Goal: Understand process/instructions: Learn how to perform a task or action

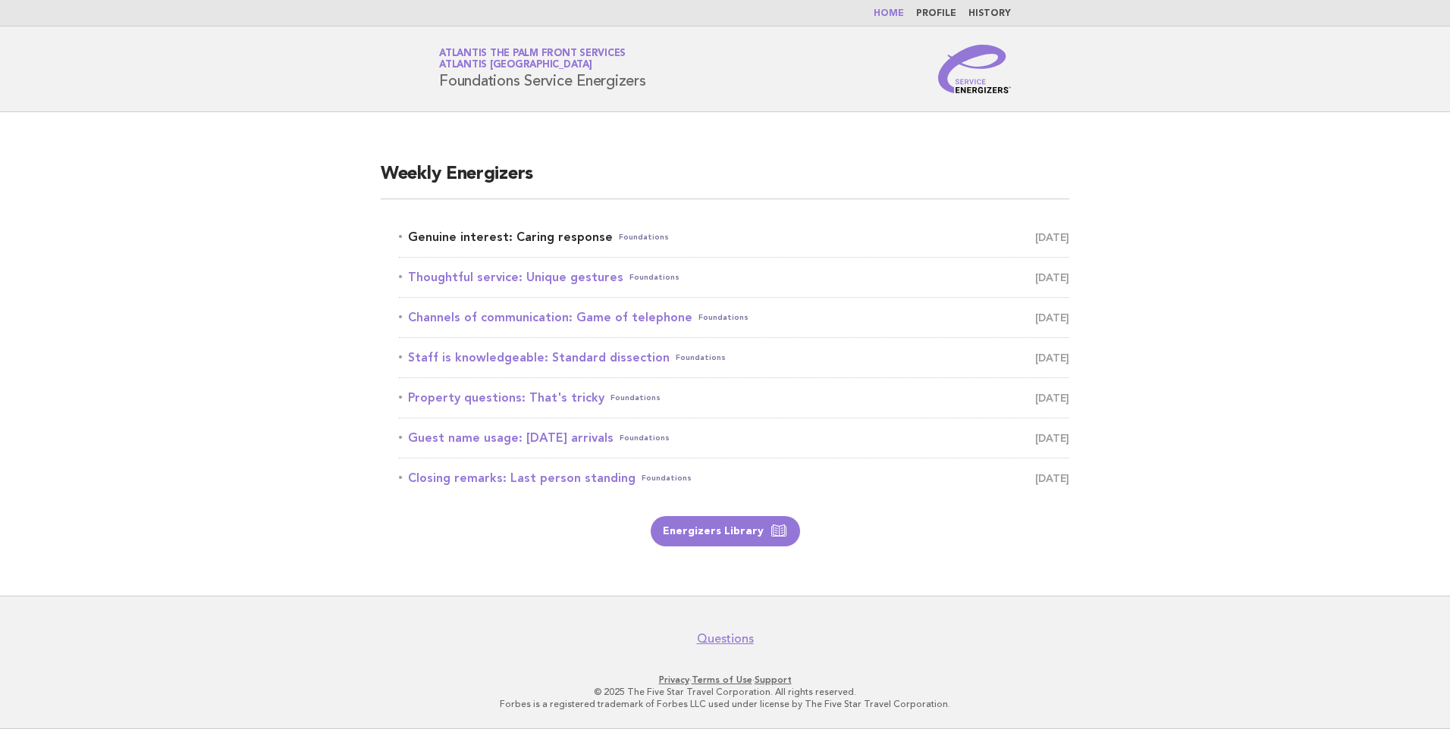
click at [550, 241] on link "Genuine interest: Caring response Foundations August 27" at bounding box center [734, 237] width 670 height 21
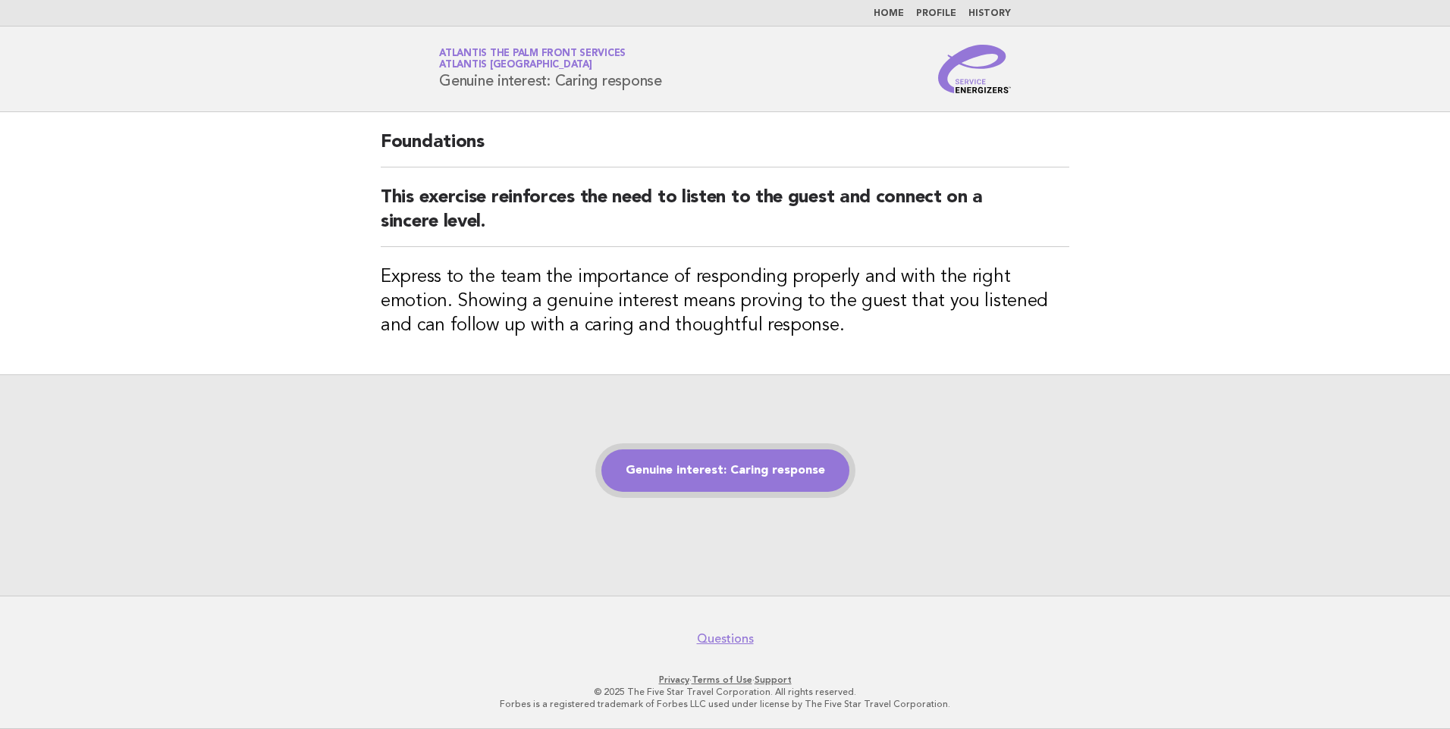
click at [673, 469] on link "Genuine interest: Caring response" at bounding box center [725, 471] width 248 height 42
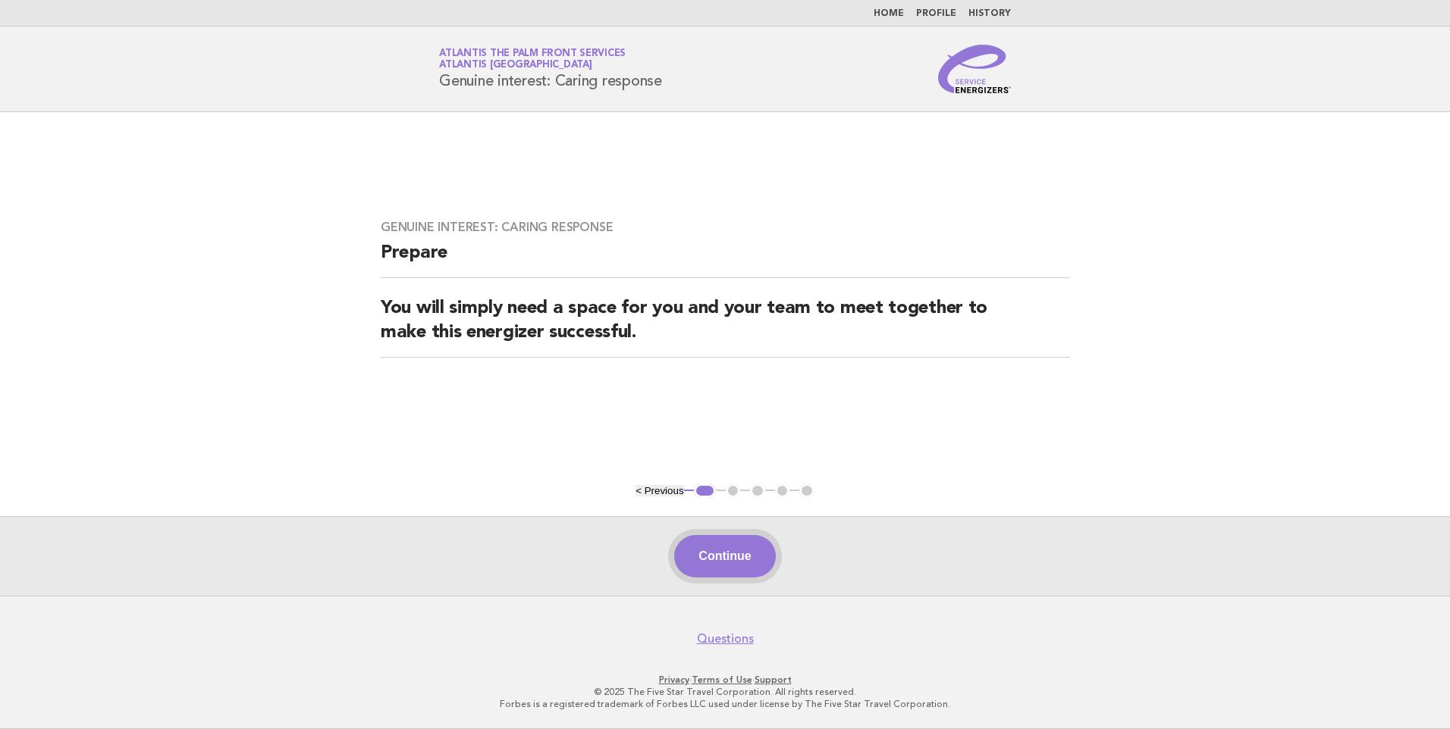
click at [707, 552] on button "Continue" at bounding box center [724, 556] width 101 height 42
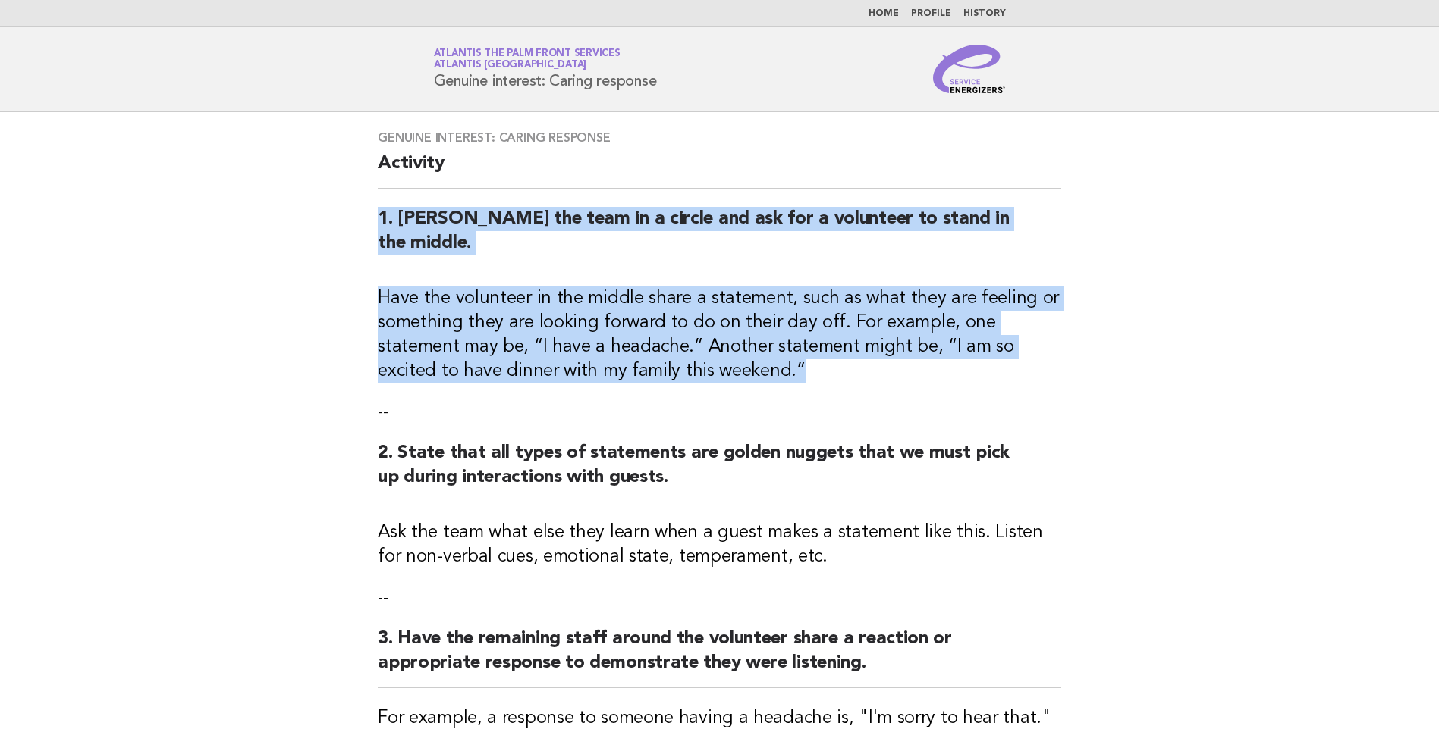
drag, startPoint x: 363, startPoint y: 224, endPoint x: 761, endPoint y: 341, distance: 414.2
click at [761, 341] on div "Genuine interest: Caring response Activity 1. [PERSON_NAME] the team in a circl…" at bounding box center [719, 497] width 720 height 770
click at [761, 342] on h3 "Have the volunteer in the middle share a statement, such as what they are feeli…" at bounding box center [719, 335] width 683 height 97
drag, startPoint x: 665, startPoint y: 334, endPoint x: 258, endPoint y: 191, distance: 431.4
click at [258, 191] on main "Genuine interest: Caring response Activity 1. [PERSON_NAME] the team in a circl…" at bounding box center [719, 553] width 1439 height 883
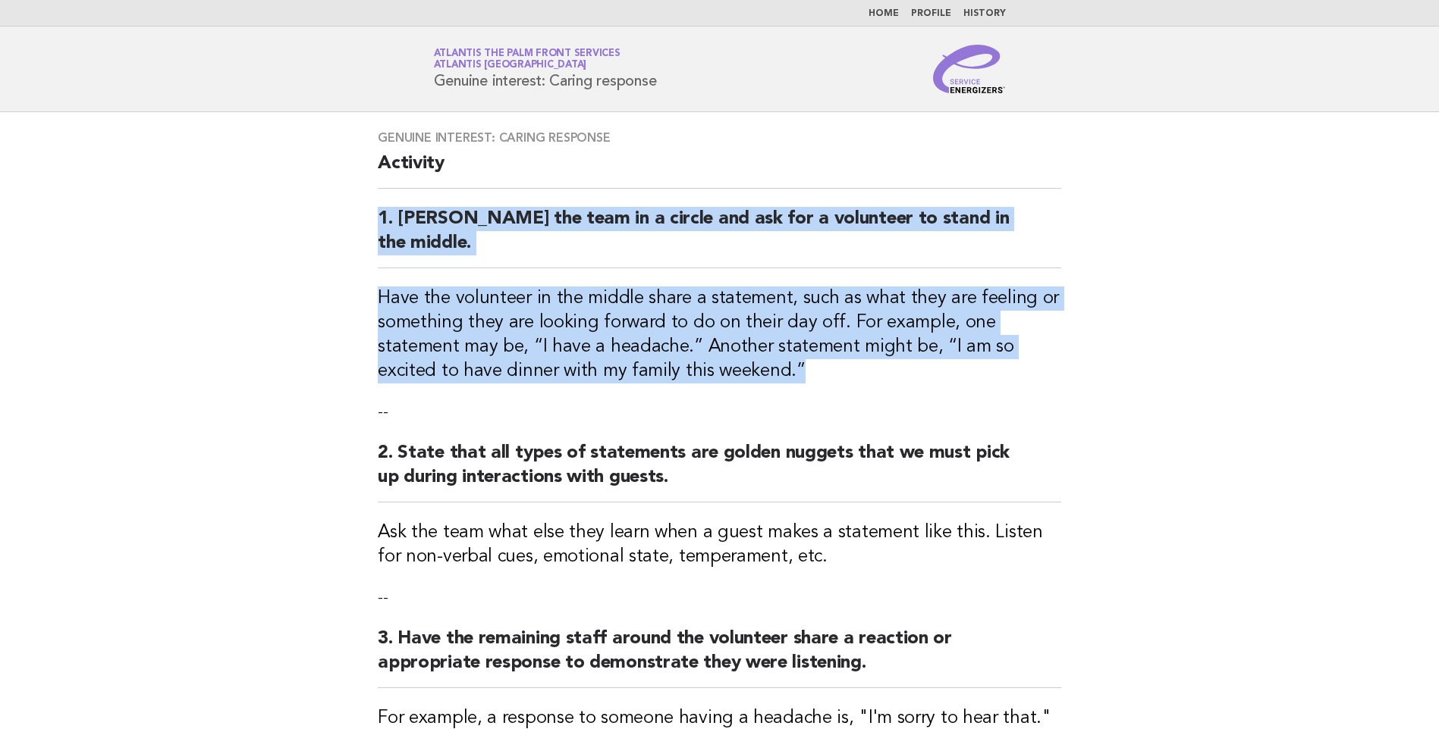
drag, startPoint x: 258, startPoint y: 191, endPoint x: 394, endPoint y: 227, distance: 140.3
click at [394, 227] on h2 "1. [PERSON_NAME] the team in a circle and ask for a volunteer to stand in the m…" at bounding box center [719, 237] width 683 height 61
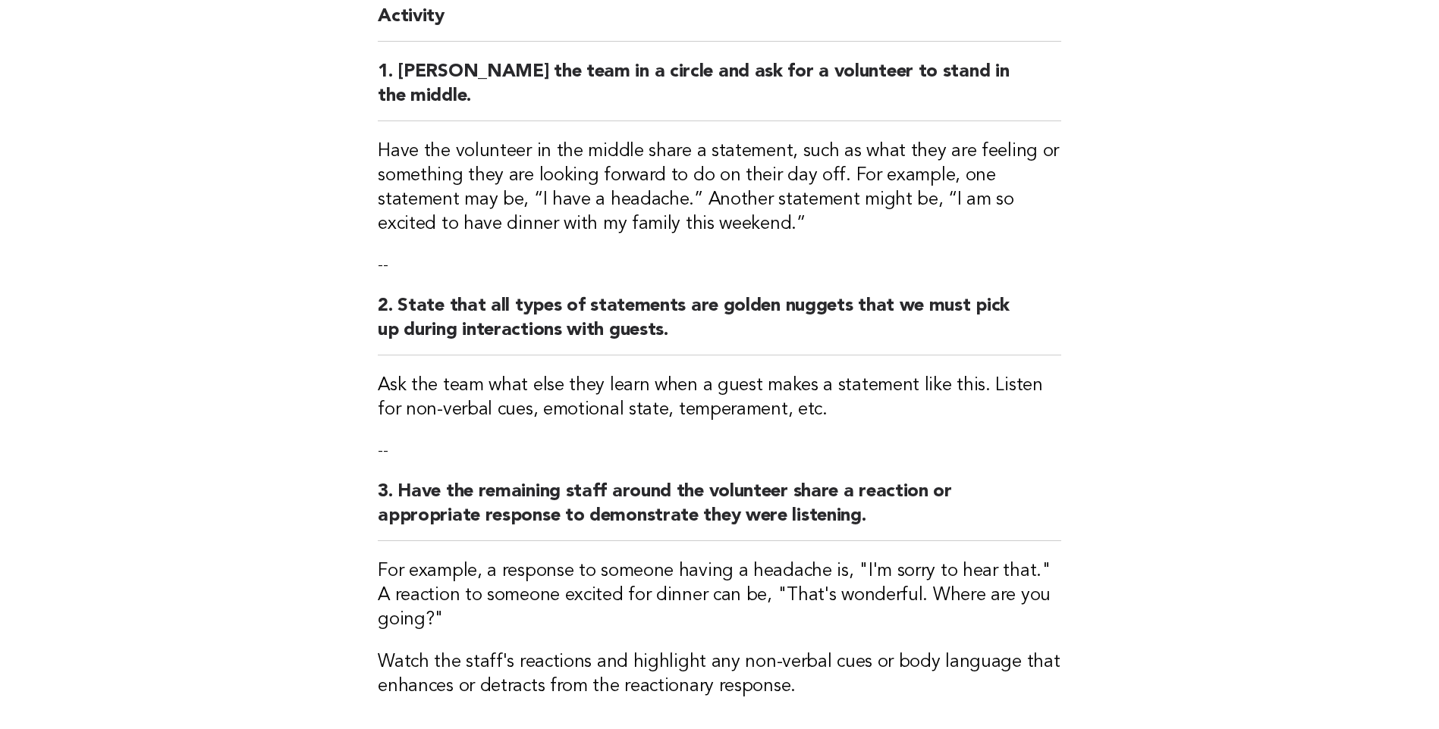
scroll to position [375, 0]
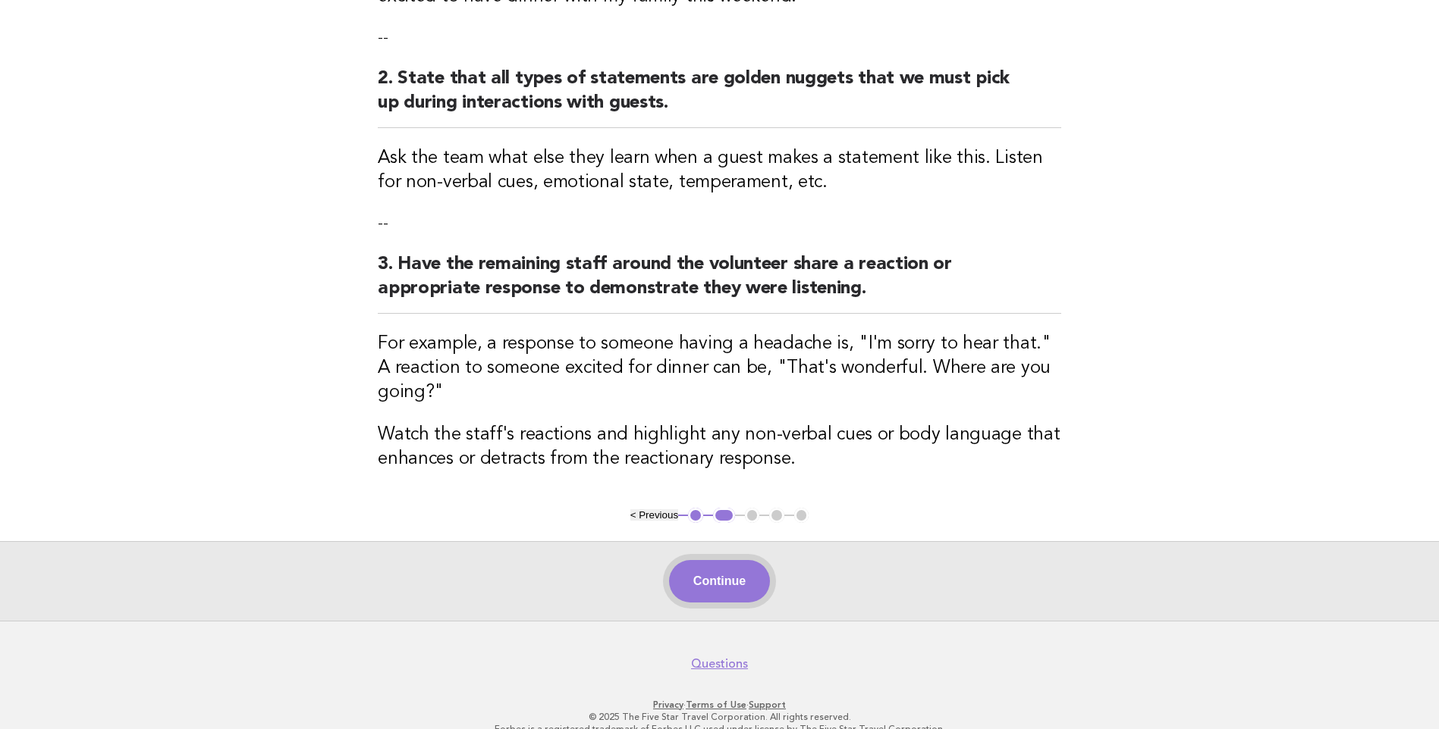
click at [742, 562] on button "Continue" at bounding box center [719, 581] width 101 height 42
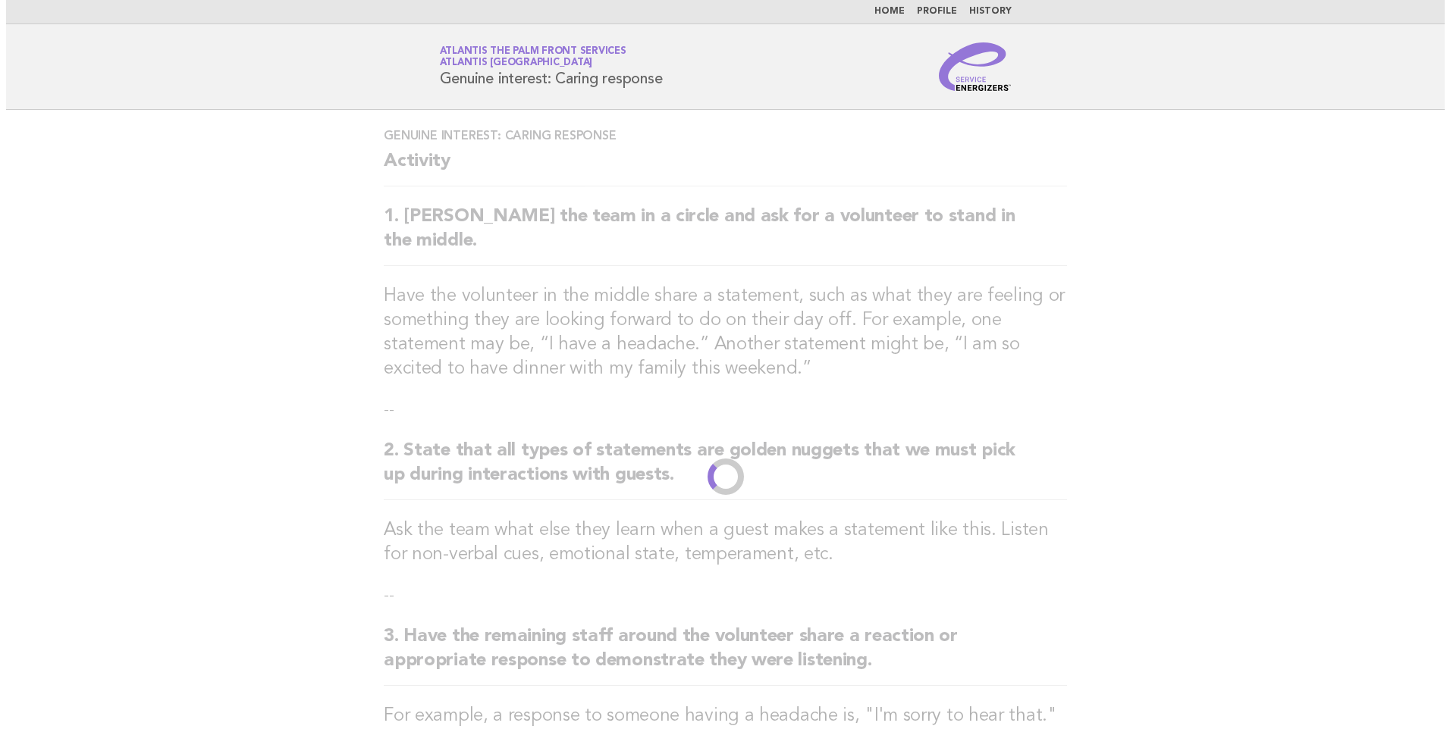
scroll to position [0, 0]
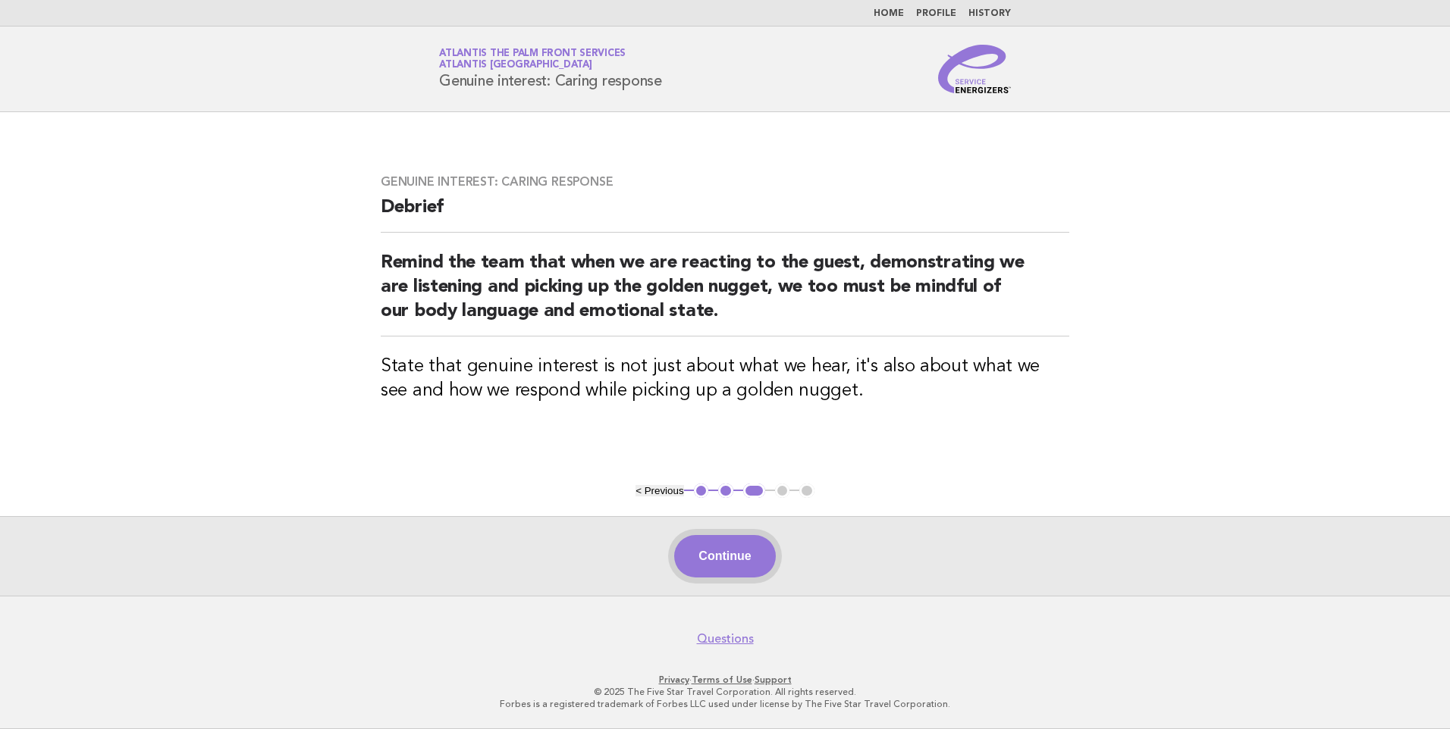
click at [705, 553] on button "Continue" at bounding box center [724, 556] width 101 height 42
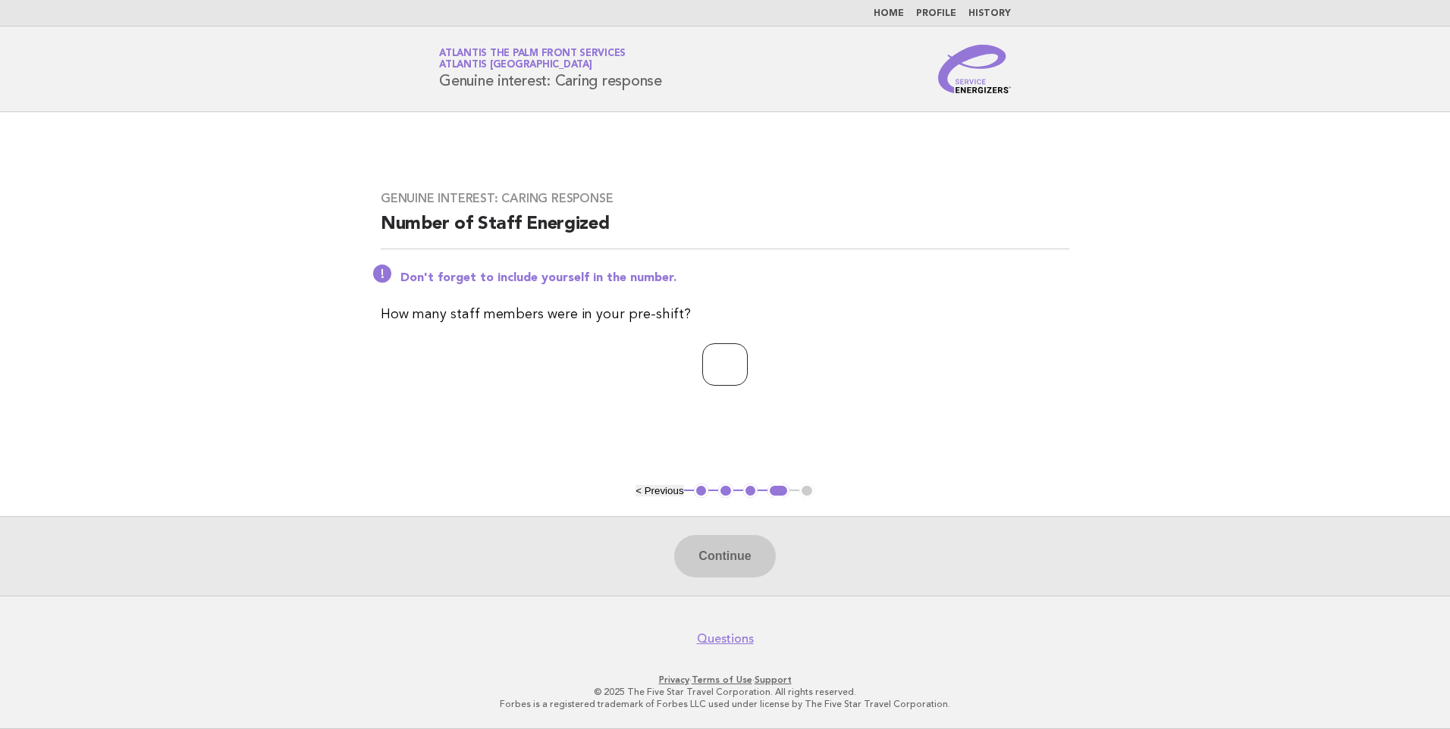
click at [721, 368] on input "number" at bounding box center [724, 365] width 45 height 42
type input "*"
click at [735, 569] on button "Continue" at bounding box center [724, 556] width 101 height 42
